Goal: Use online tool/utility: Utilize a website feature to perform a specific function

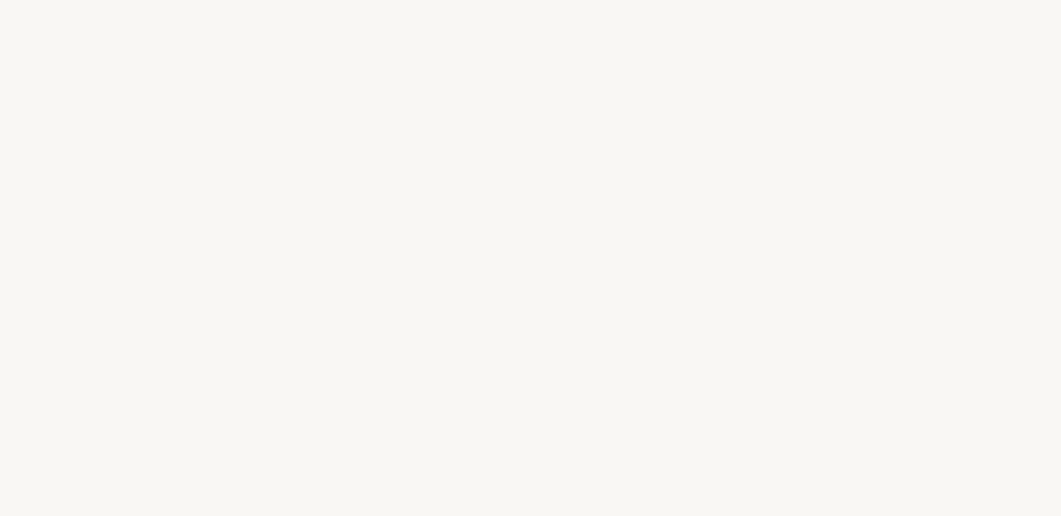
select select "US"
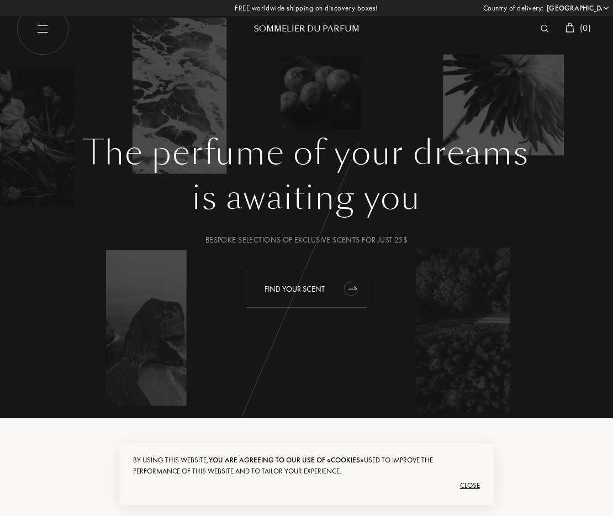
click at [332, 287] on div "Find your scent" at bounding box center [307, 289] width 122 height 37
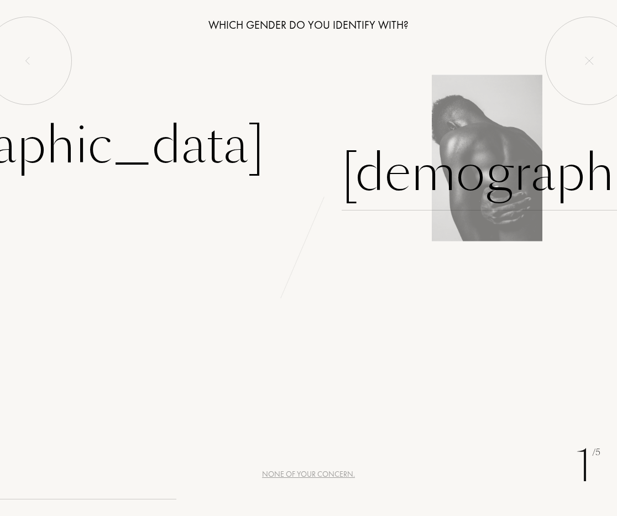
click at [389, 174] on div "Male" at bounding box center [571, 173] width 461 height 75
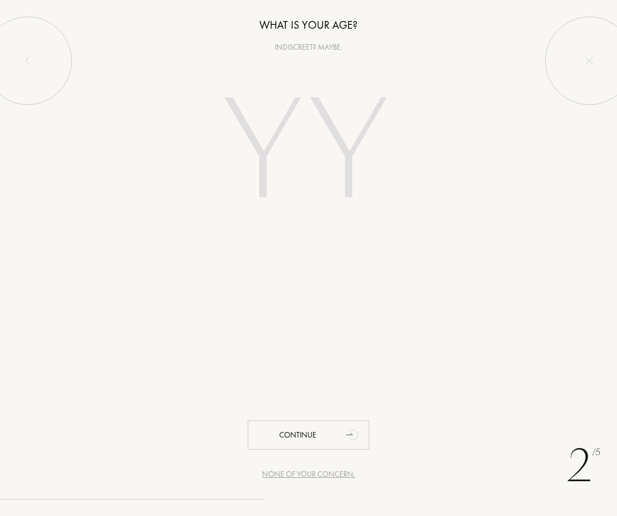
click at [332, 138] on input "number" at bounding box center [309, 154] width 238 height 191
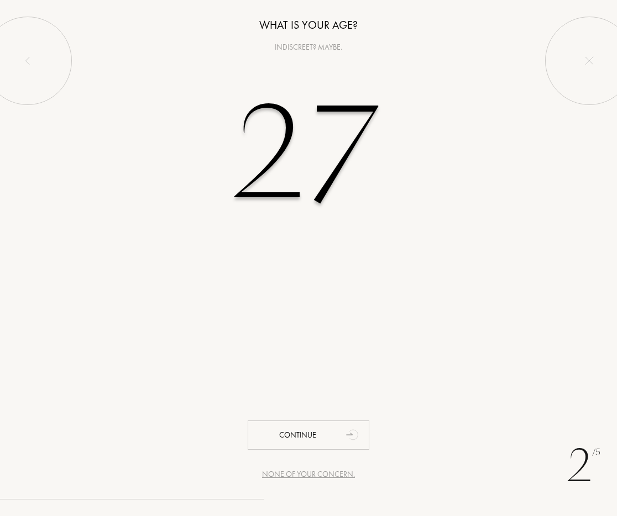
type input "27"
click at [414, 164] on input "27" at bounding box center [309, 154] width 238 height 191
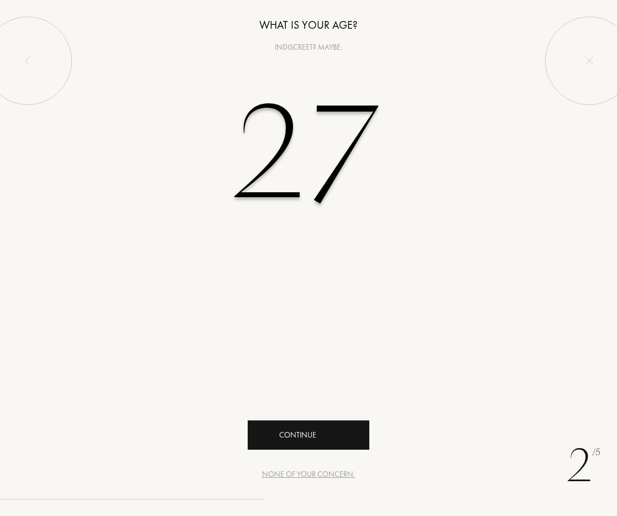
click at [325, 437] on div "Continue" at bounding box center [309, 434] width 122 height 29
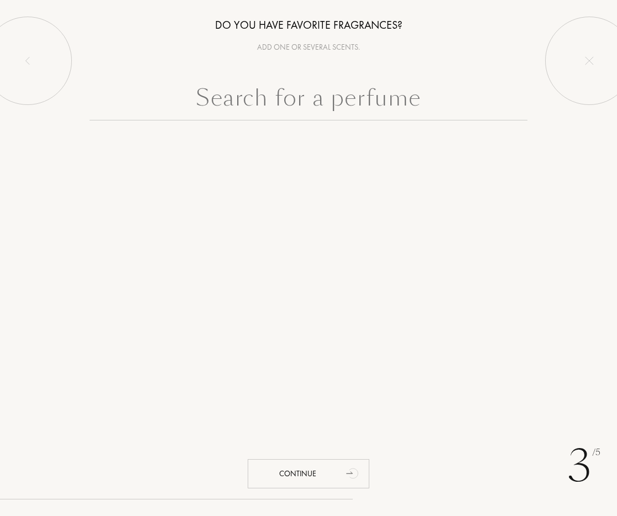
click at [334, 94] on input "text" at bounding box center [309, 101] width 438 height 40
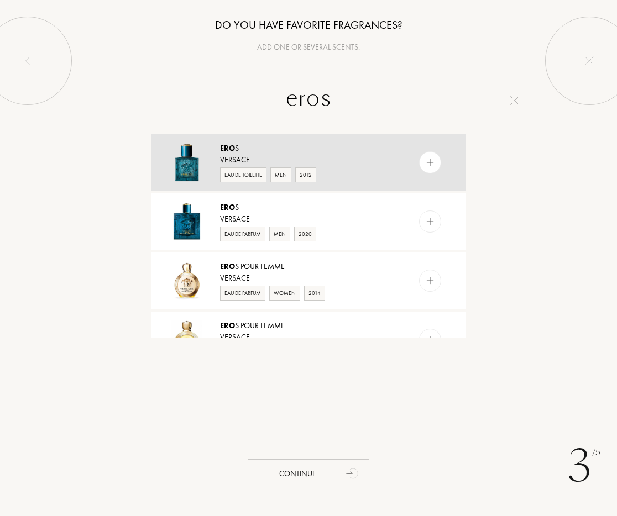
type input "eros"
click at [440, 162] on div at bounding box center [452, 162] width 28 height 56
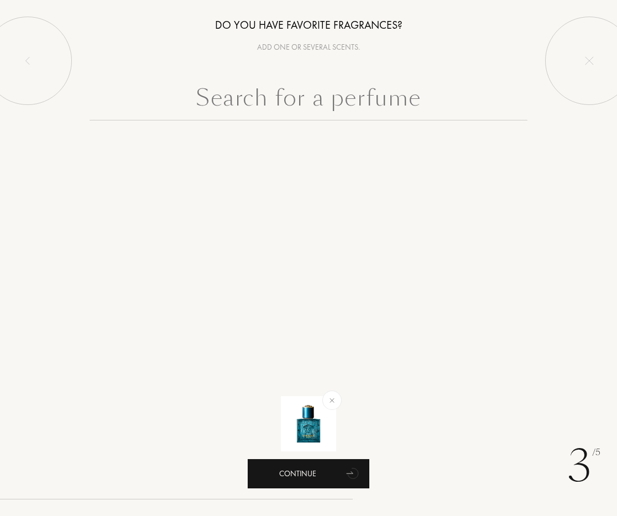
click at [346, 462] on icon "animation" at bounding box center [353, 473] width 22 height 22
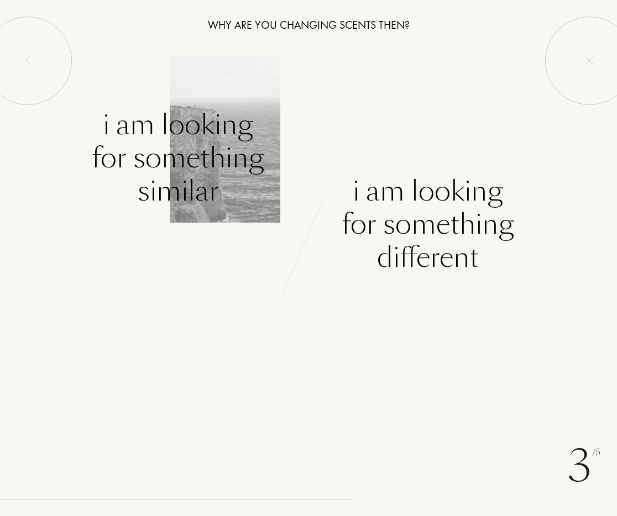
click at [212, 161] on div "I am looking for something similar" at bounding box center [178, 157] width 172 height 99
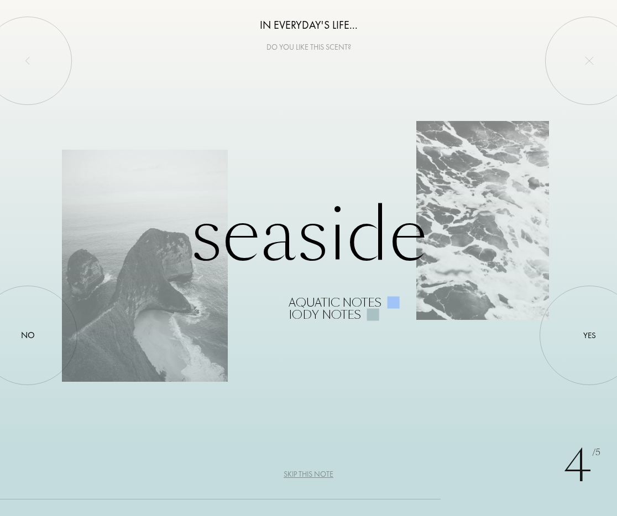
click at [355, 242] on div "Seaside Aquatic notes Iody notes" at bounding box center [308, 258] width 493 height 125
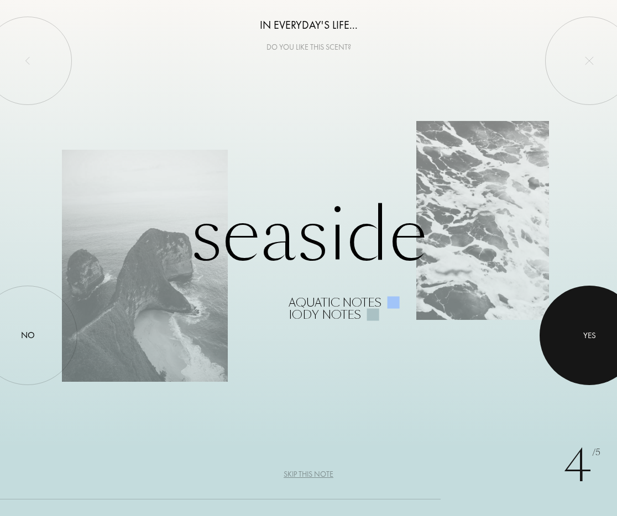
click at [594, 328] on div at bounding box center [588, 335] width 99 height 99
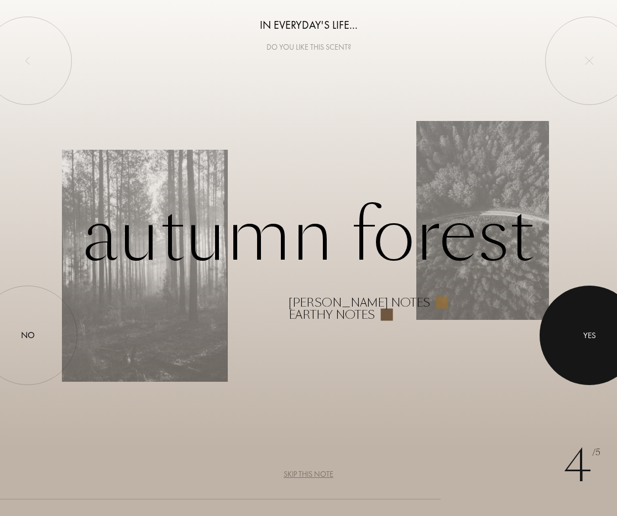
click at [576, 343] on div at bounding box center [588, 335] width 99 height 99
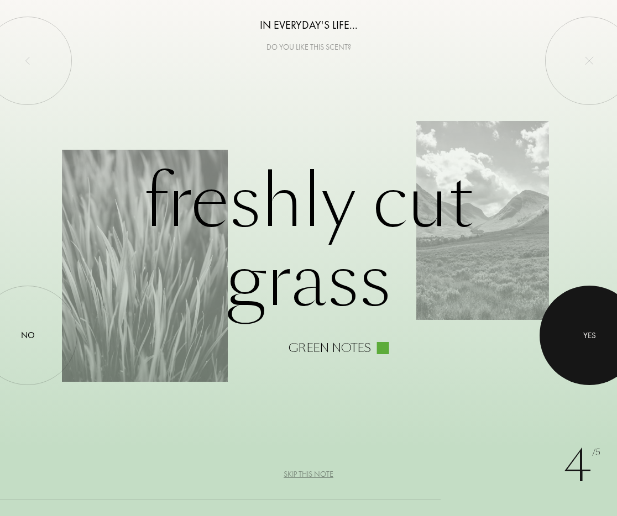
click at [570, 330] on div at bounding box center [588, 335] width 99 height 99
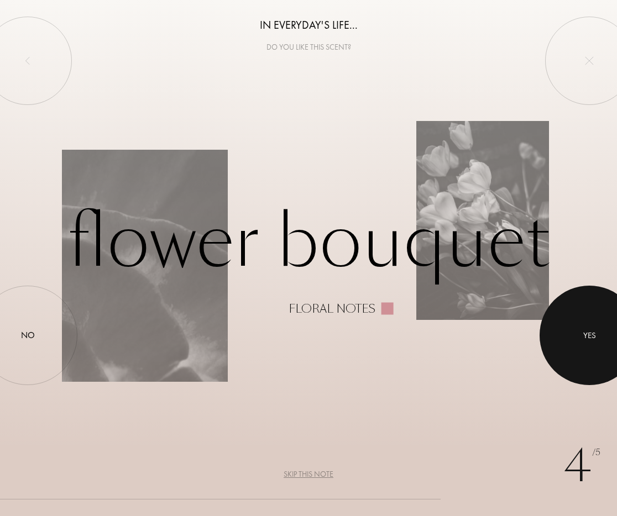
click at [574, 319] on div at bounding box center [588, 335] width 99 height 99
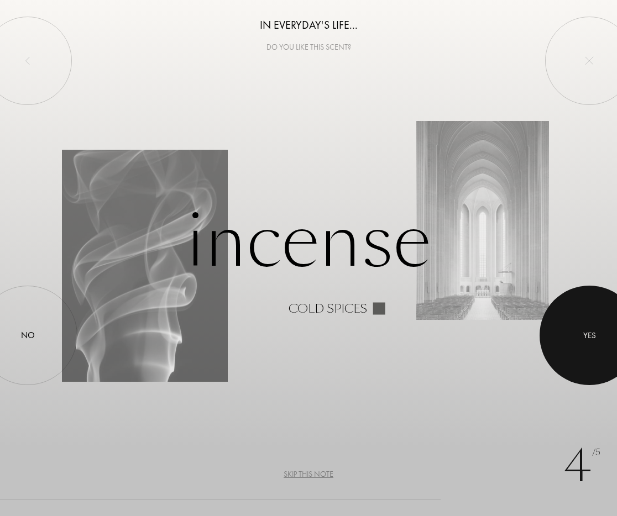
click at [596, 317] on div at bounding box center [588, 335] width 99 height 99
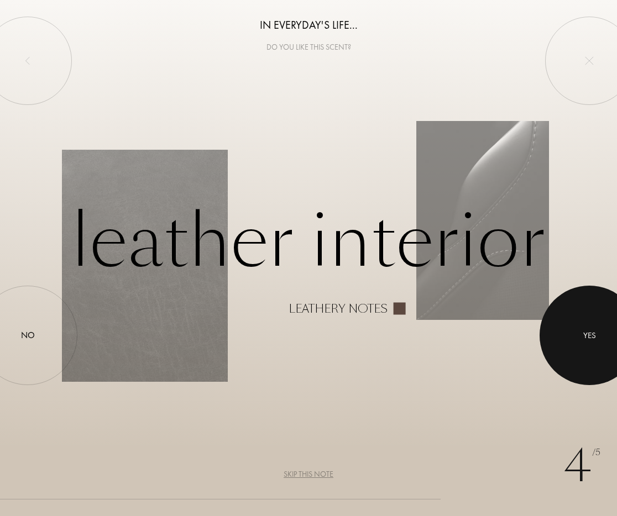
click at [583, 323] on div at bounding box center [588, 335] width 99 height 99
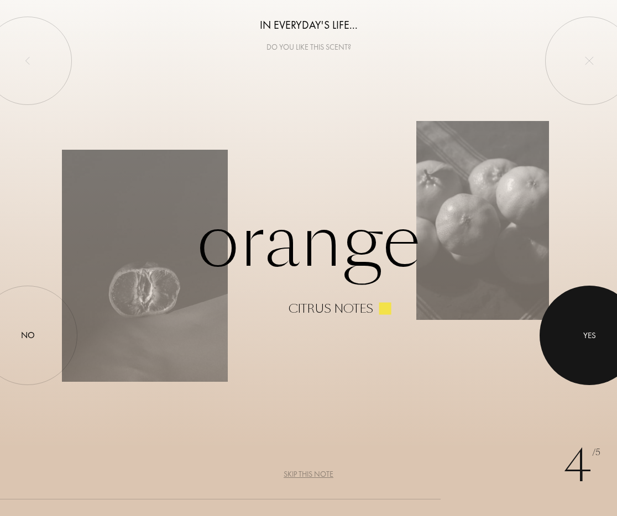
click at [582, 321] on div at bounding box center [588, 335] width 99 height 99
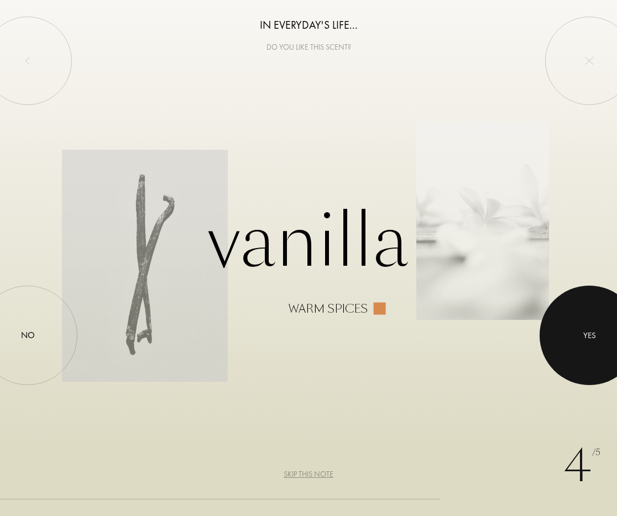
click at [578, 330] on div at bounding box center [588, 335] width 99 height 99
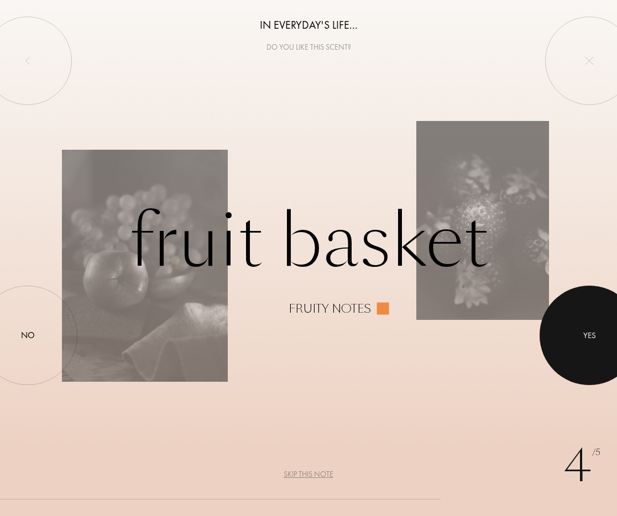
click at [578, 325] on div at bounding box center [588, 335] width 99 height 99
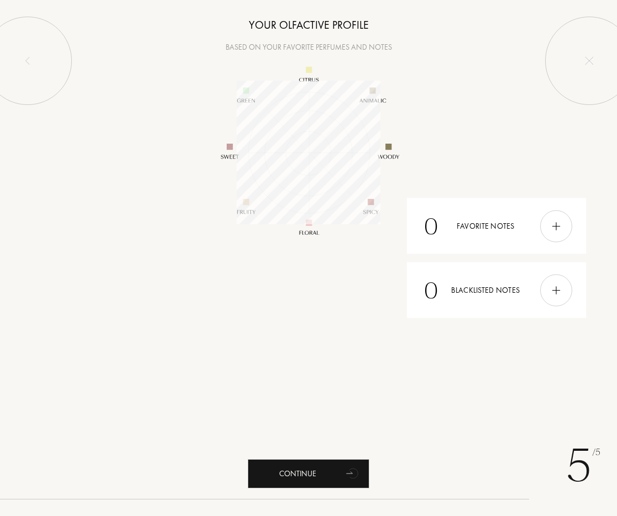
scroll to position [144, 144]
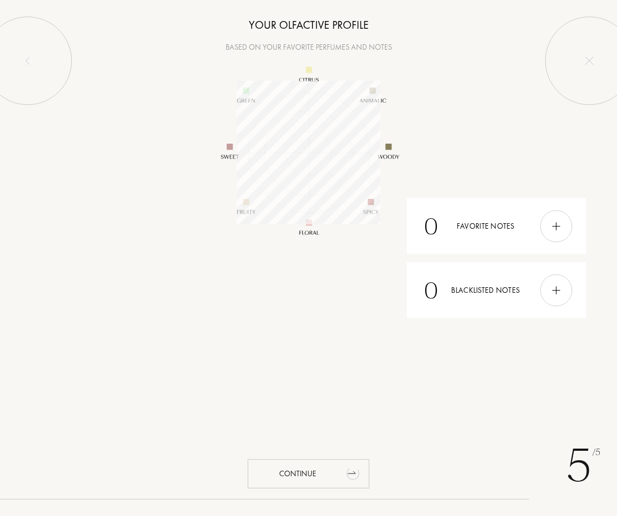
click at [311, 465] on div "Continue" at bounding box center [309, 473] width 122 height 29
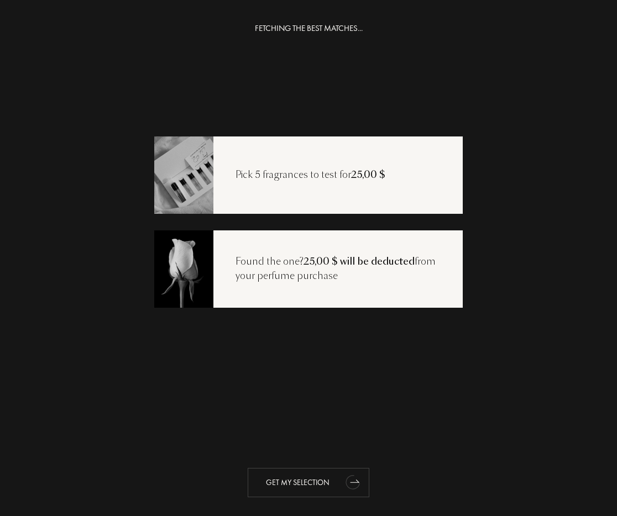
click at [302, 487] on div "Get my selection" at bounding box center [309, 482] width 122 height 29
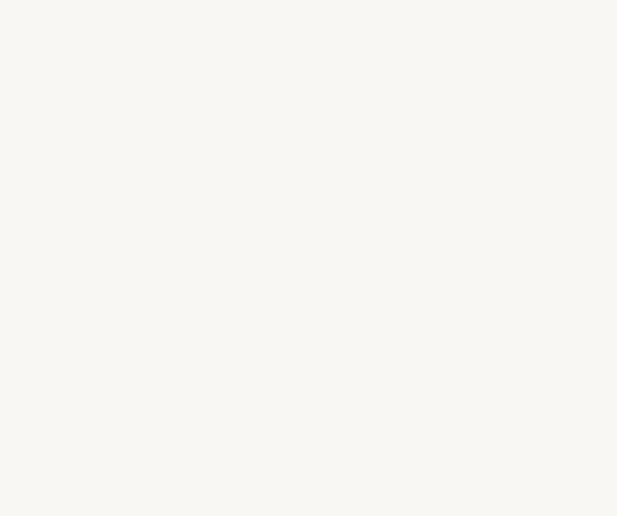
select select "US"
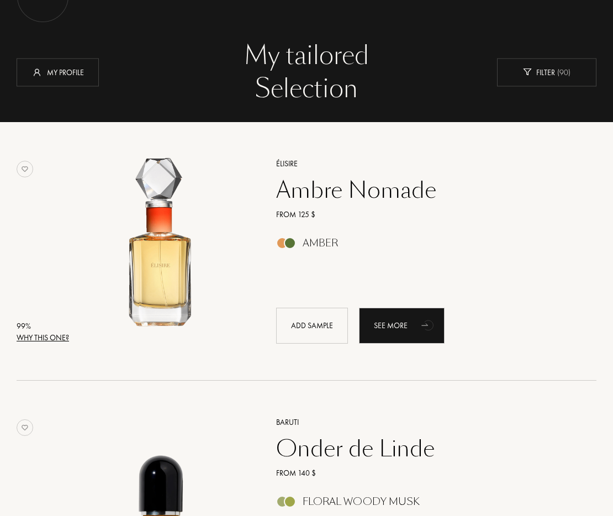
scroll to position [130, 0]
